Goal: Entertainment & Leisure: Consume media (video, audio)

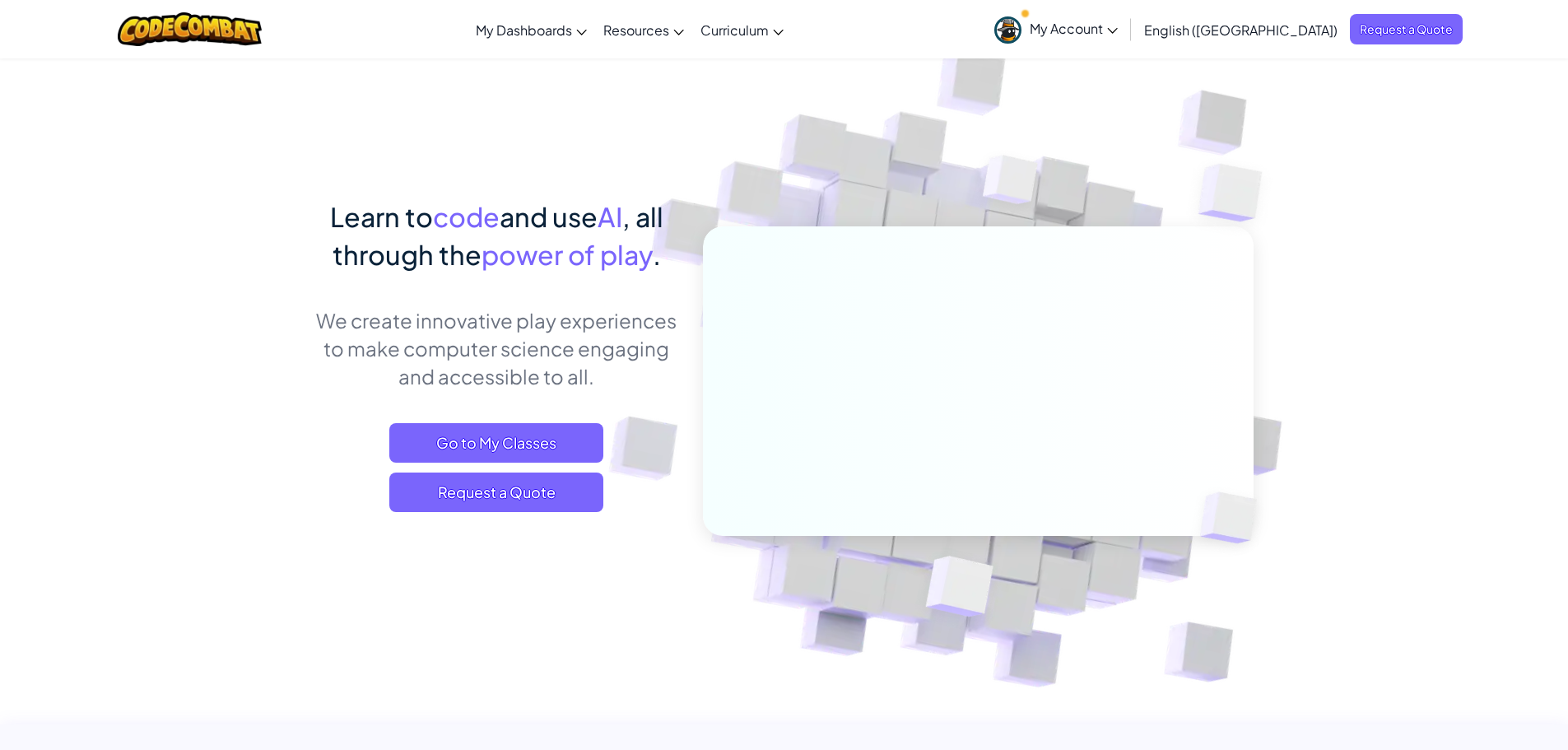
click at [1118, 24] on span "My Account" at bounding box center [1074, 28] width 88 height 18
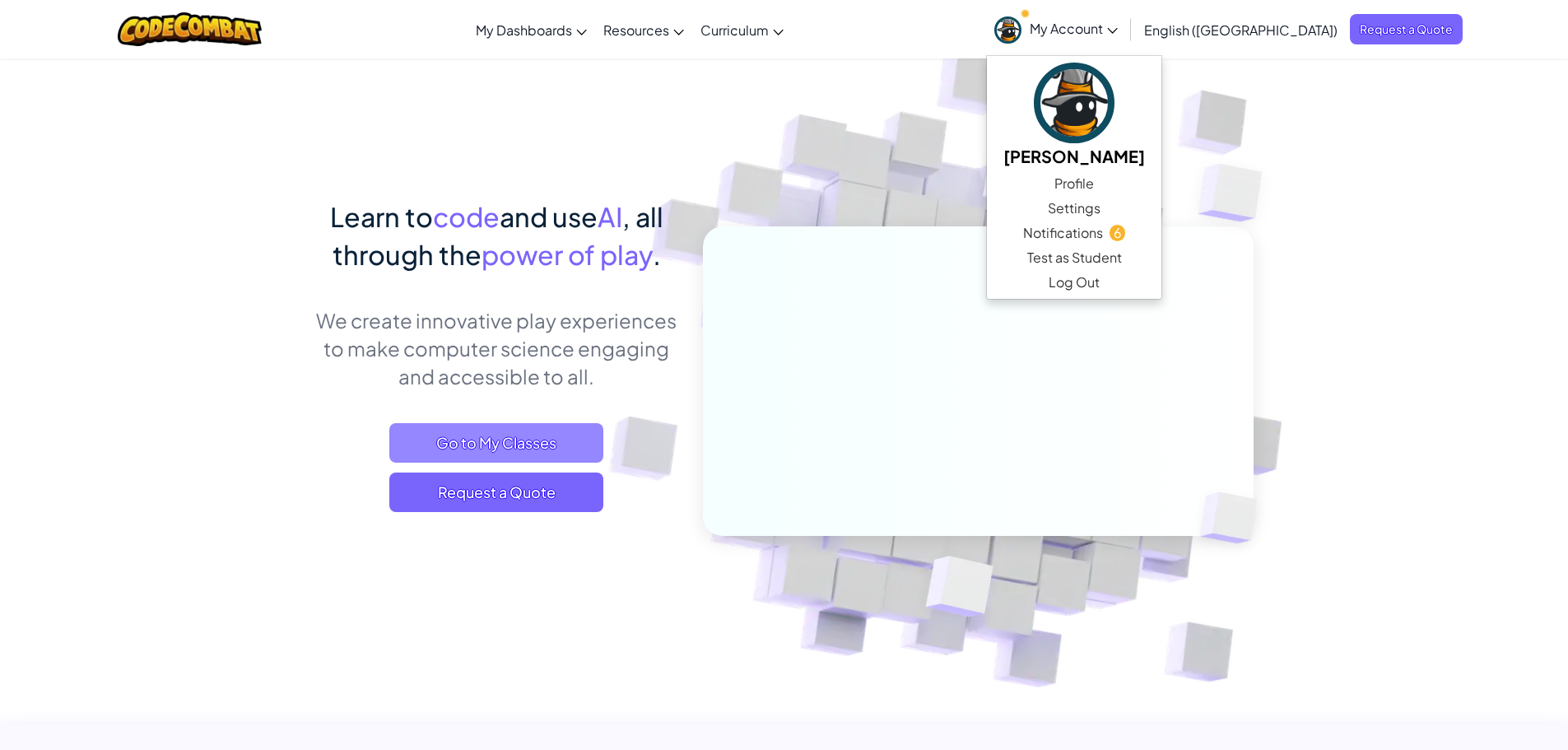
click at [503, 438] on span "Go to My Classes" at bounding box center [496, 442] width 214 height 40
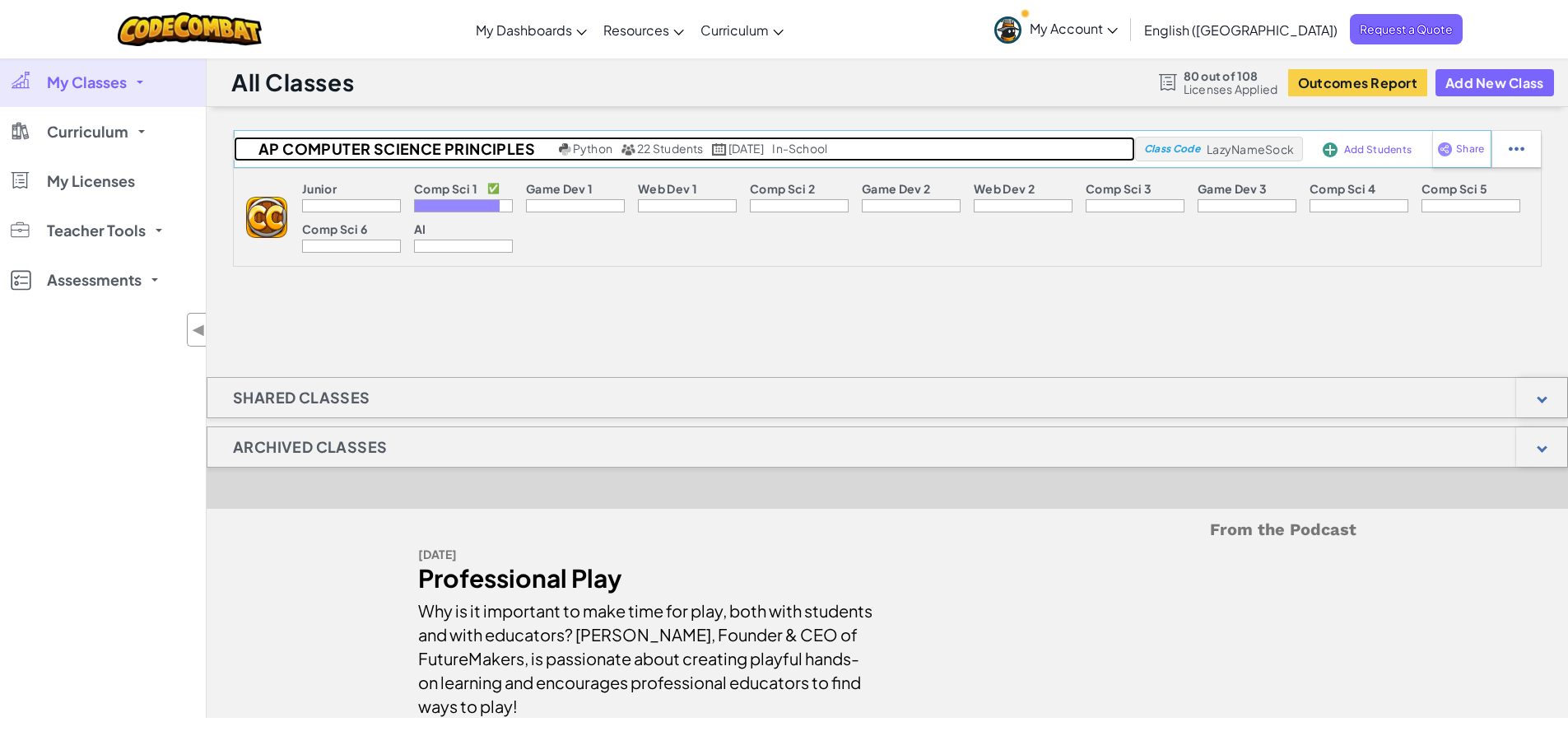
click at [496, 150] on h2 "AP Computer Science Principles" at bounding box center [394, 149] width 321 height 24
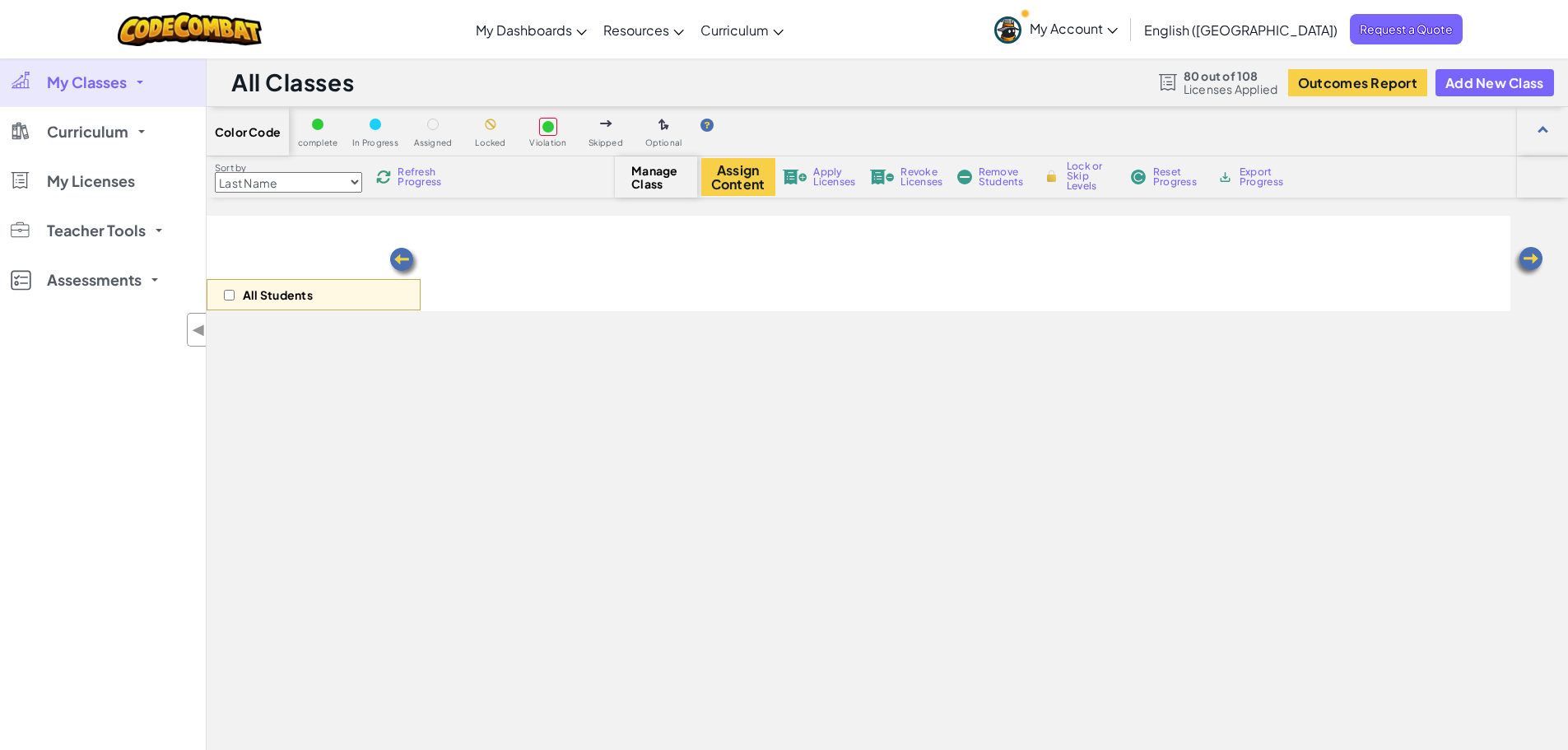
select select "560f1a9f22961295f9427742"
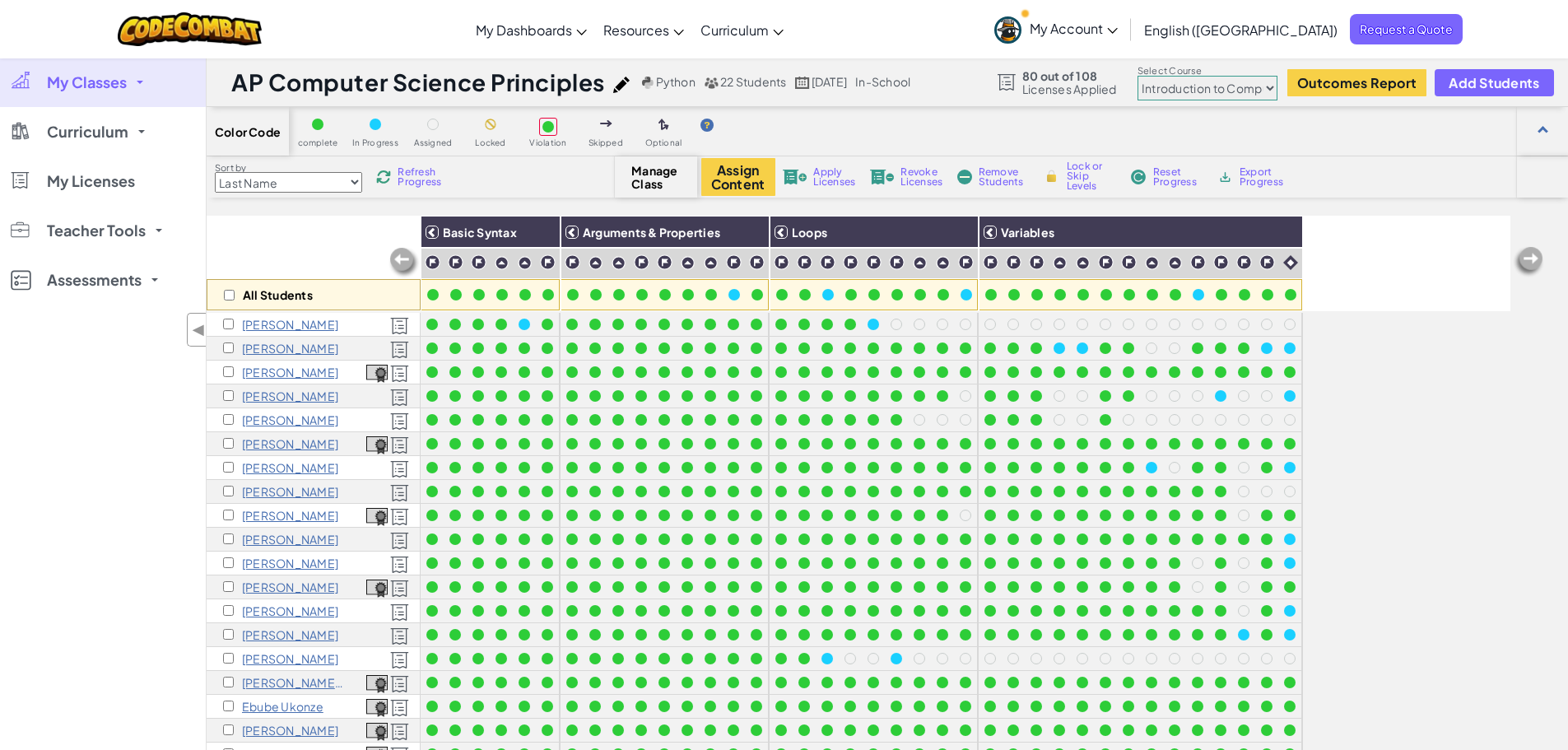
click at [1393, 415] on div "All Students Basic Syntax Arguments & Properties Loops Variables Carmine Alphon…" at bounding box center [858, 550] width 1304 height 668
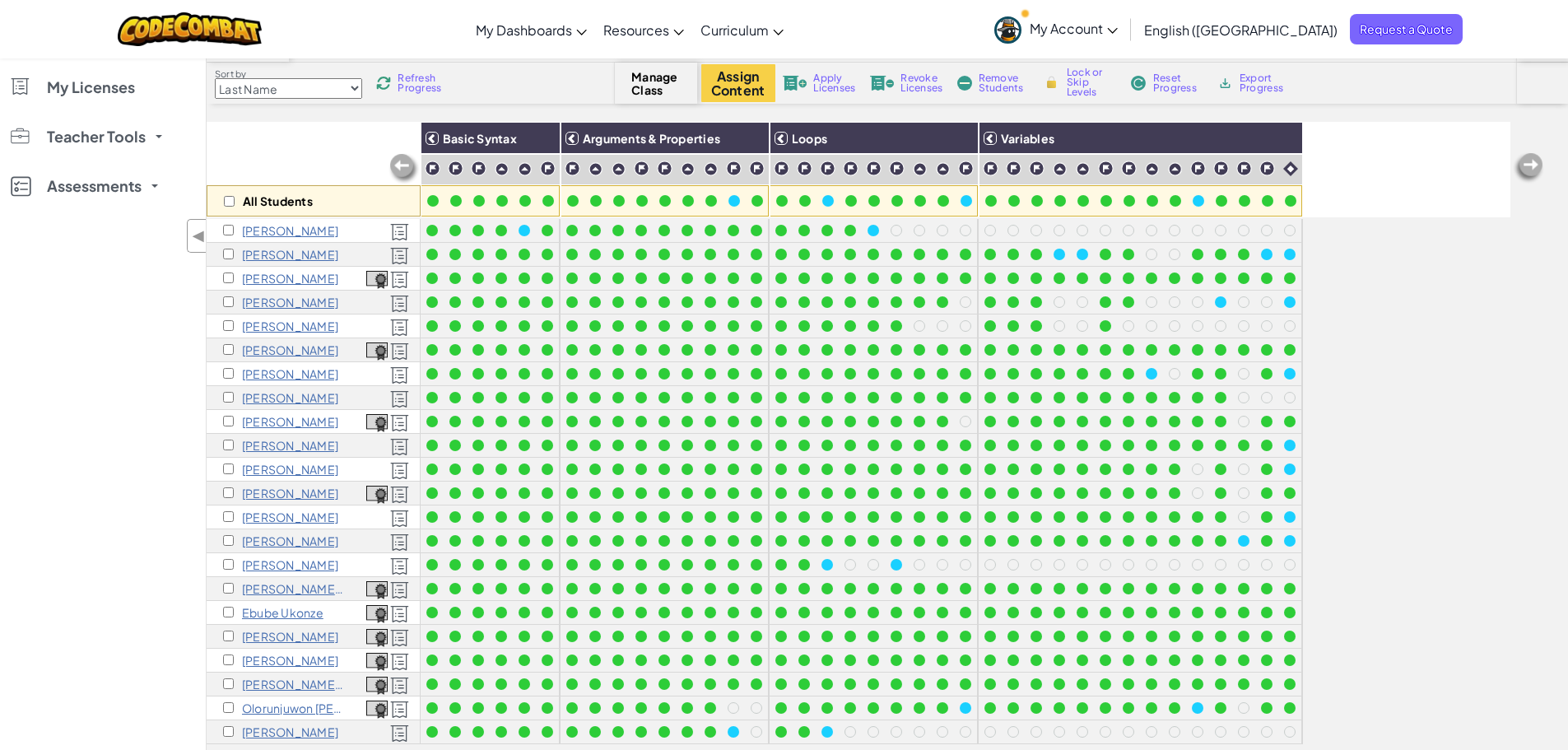
scroll to position [165, 0]
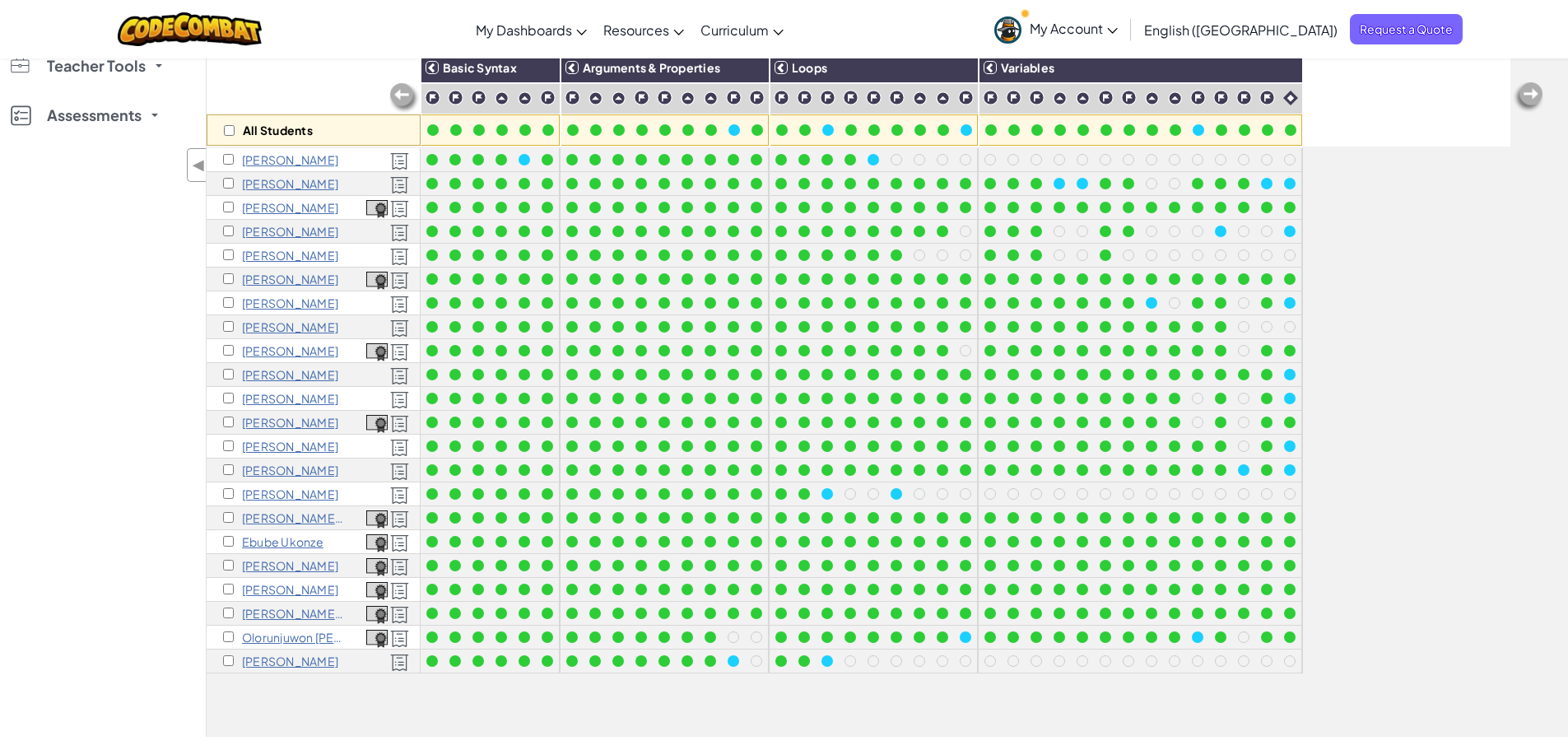
click at [1371, 383] on div "All Students Basic Syntax Arguments & Properties Loops Variables Carmine Alphon…" at bounding box center [858, 385] width 1304 height 668
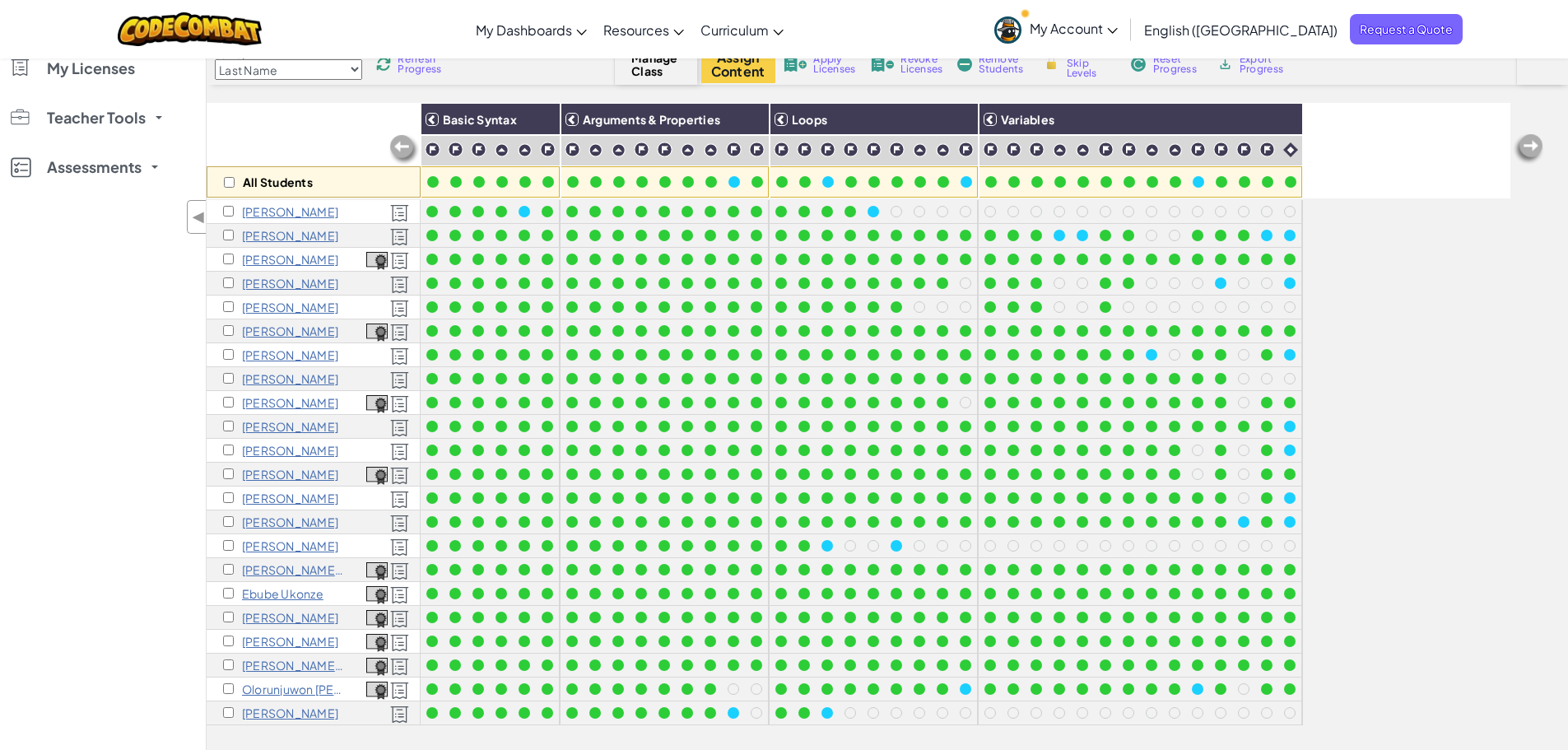
scroll to position [108, 0]
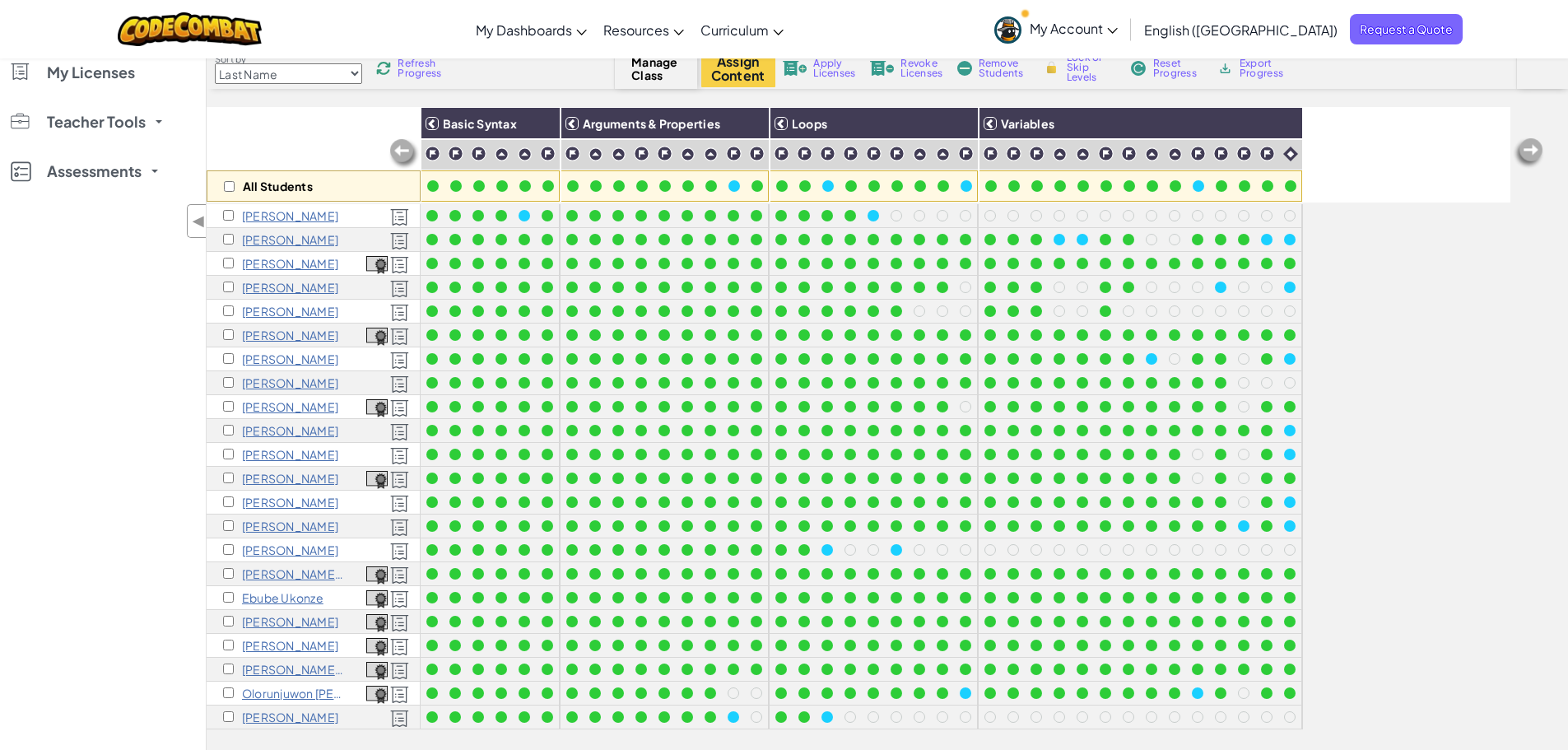
click at [407, 70] on span "Refresh Progress" at bounding box center [423, 68] width 51 height 19
click at [409, 70] on span "Refresh Progress" at bounding box center [423, 68] width 51 height 19
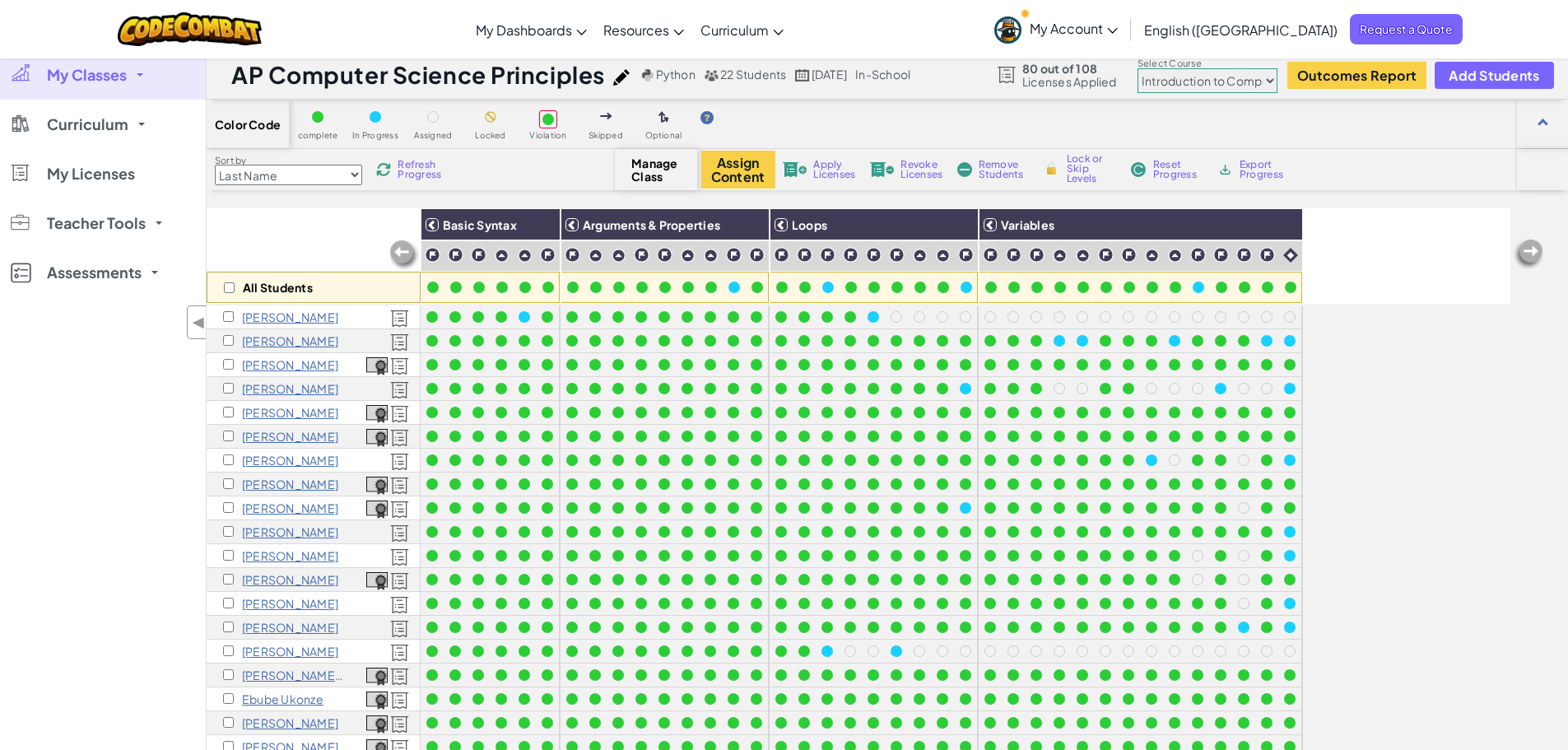
scroll to position [0, 0]
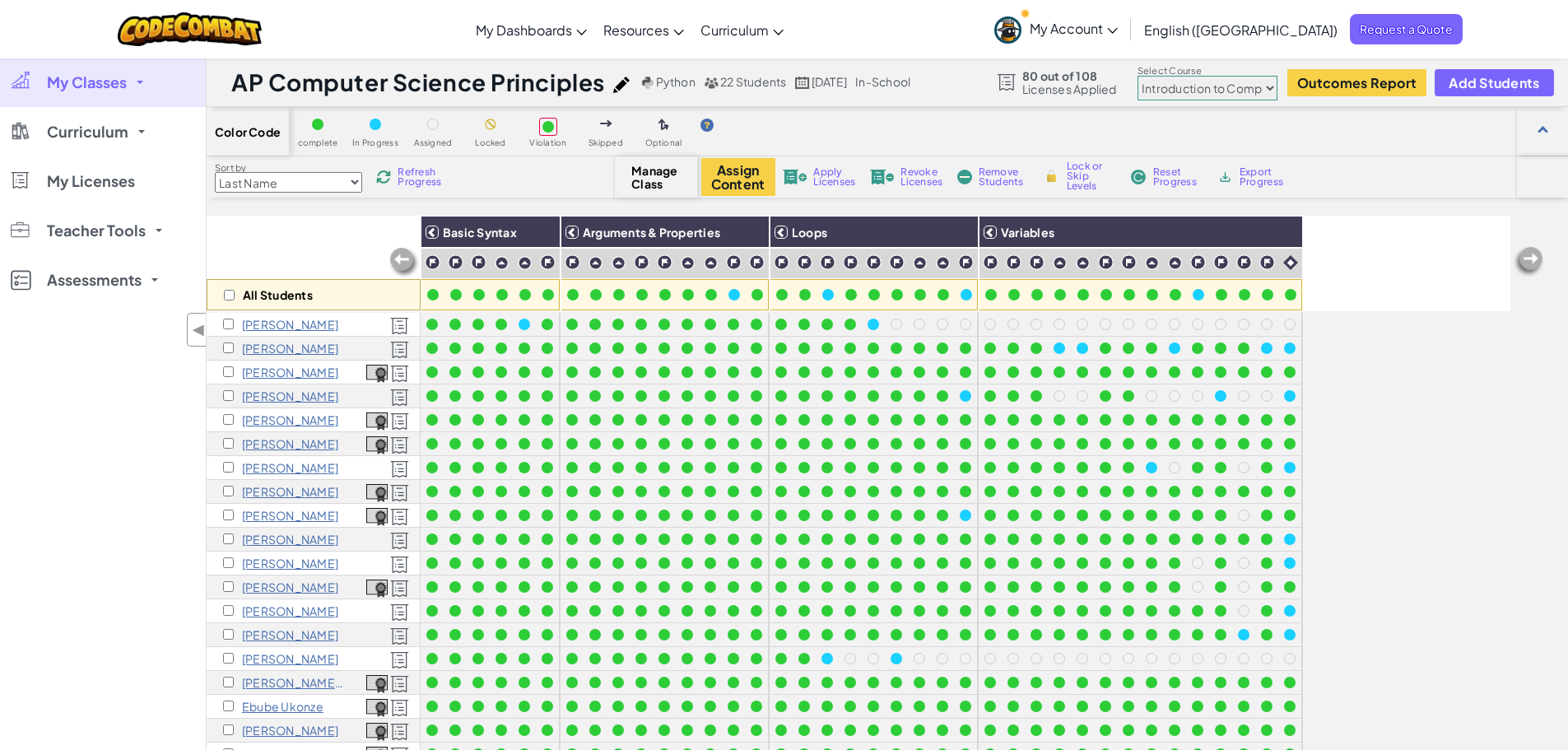
click at [1118, 33] on span "My Account" at bounding box center [1074, 28] width 88 height 18
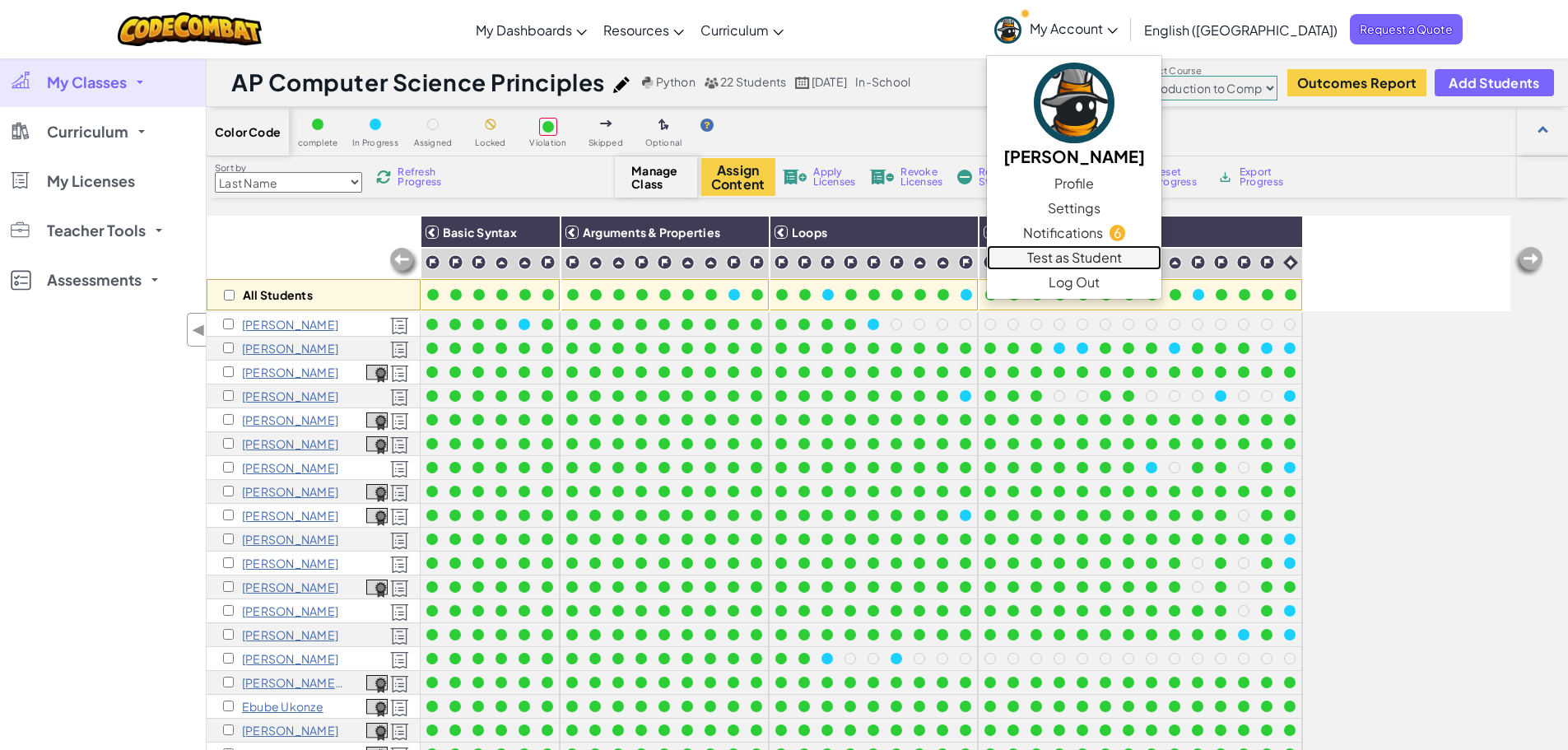
click at [1162, 261] on link "Test as Student" at bounding box center [1074, 257] width 175 height 24
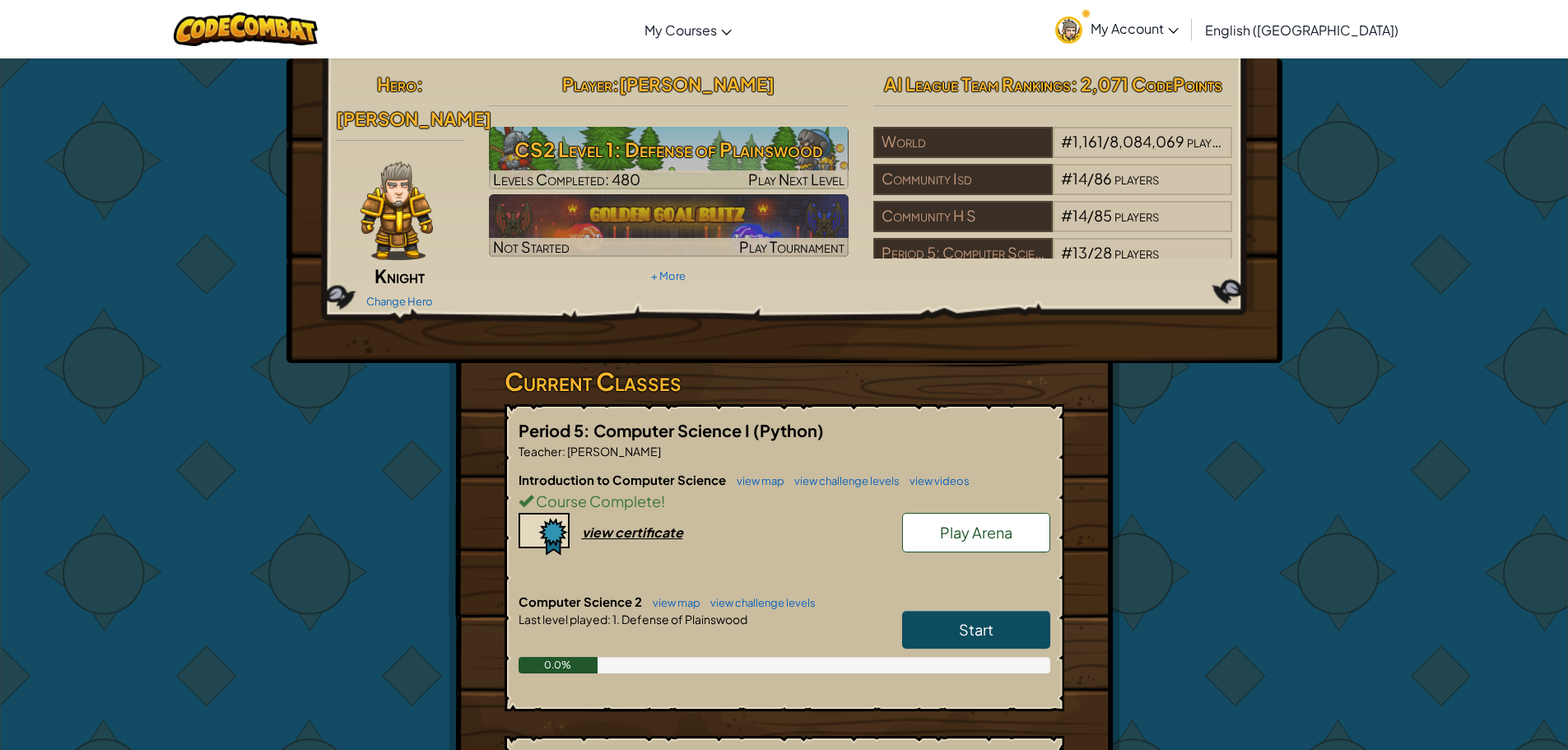
click at [992, 523] on span "Play Arena" at bounding box center [976, 532] width 72 height 19
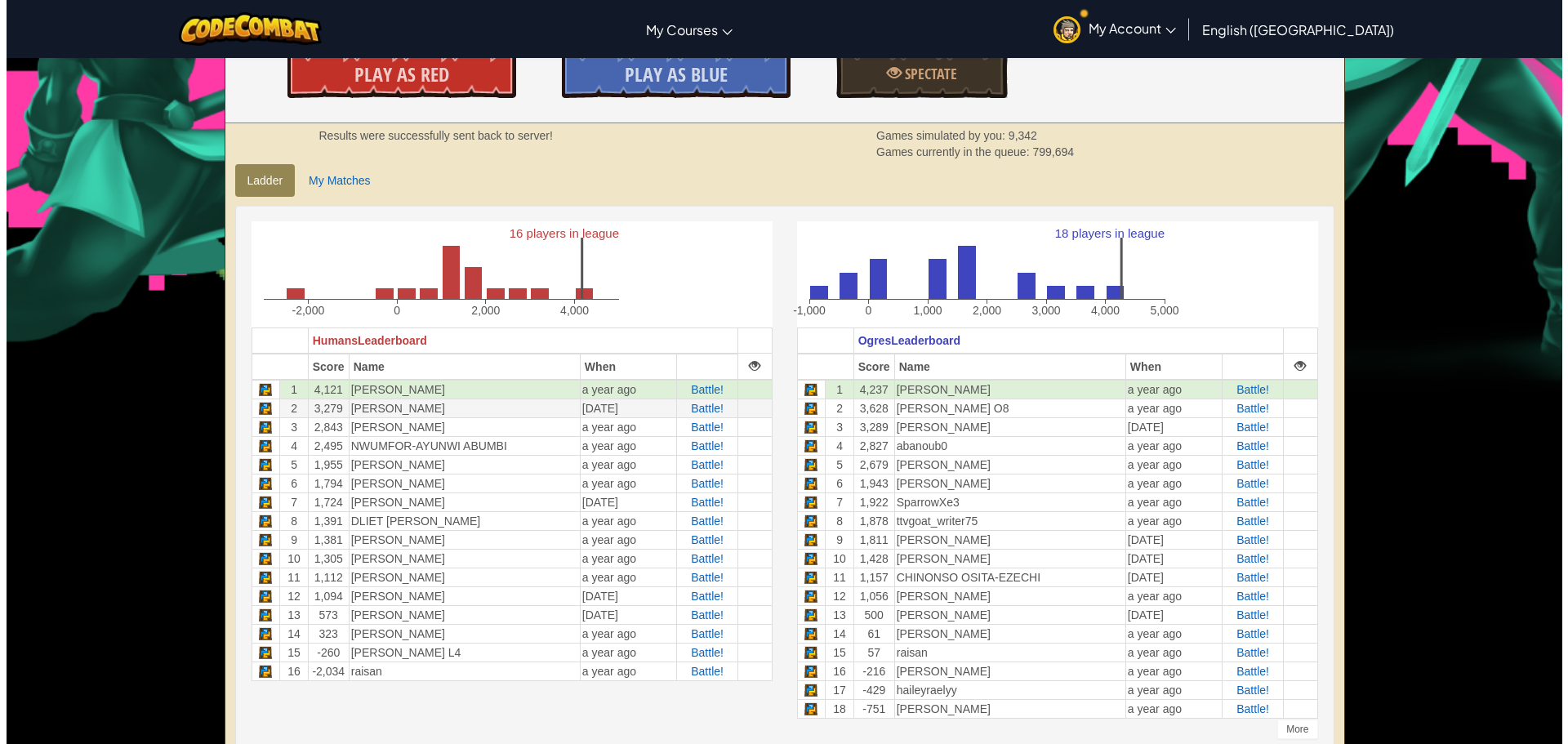
scroll to position [245, 0]
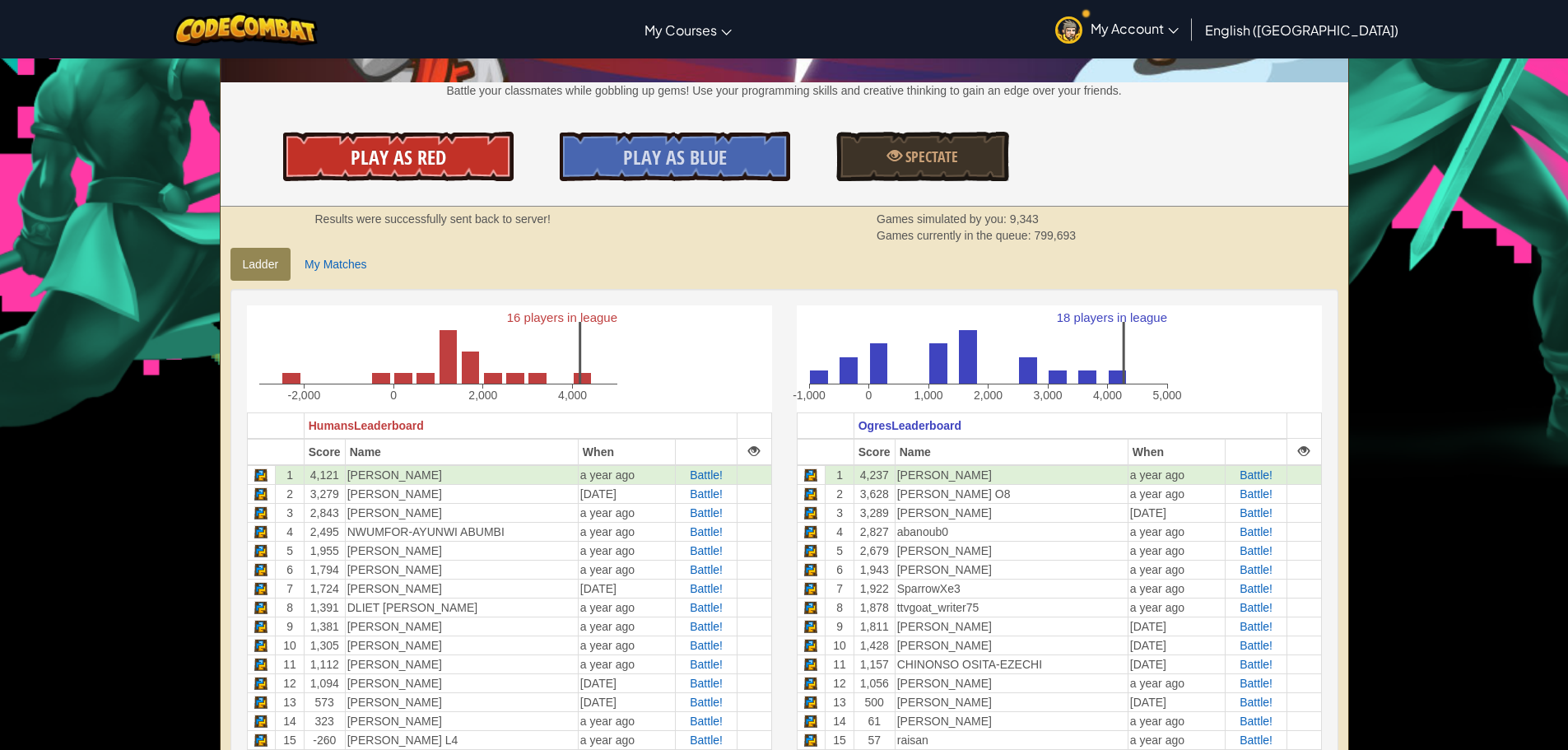
click at [414, 153] on span "Play As Red" at bounding box center [399, 156] width 96 height 26
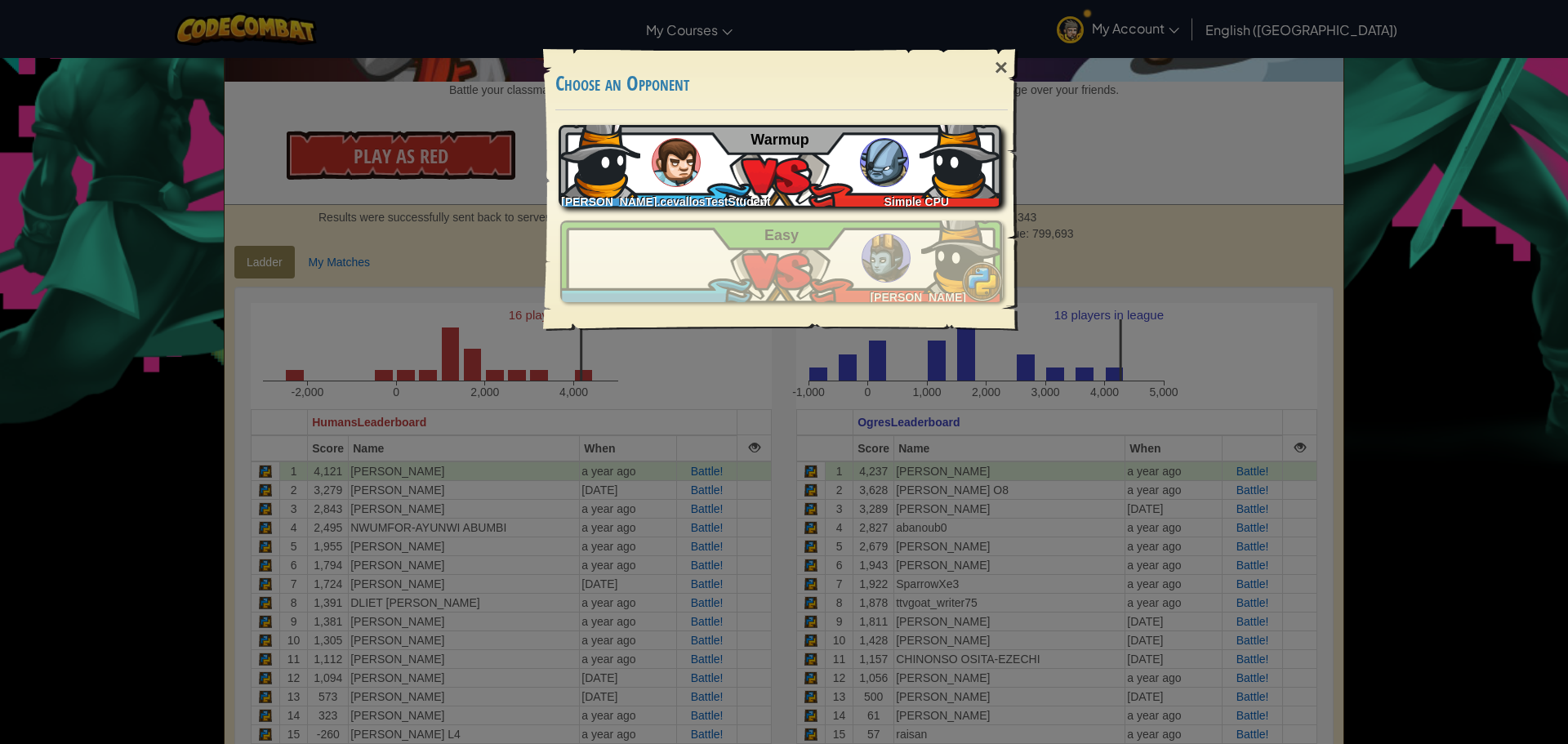
click at [895, 143] on img at bounding box center [884, 162] width 49 height 49
